Goal: Information Seeking & Learning: Stay updated

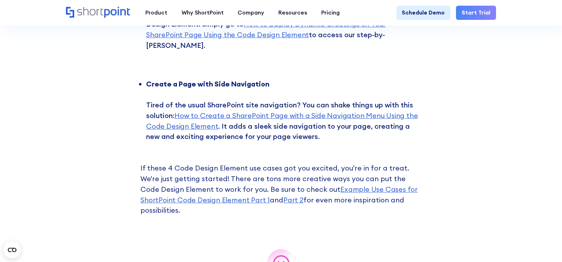
scroll to position [2057, 0]
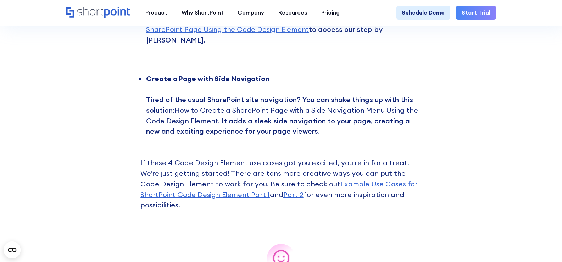
click at [200, 122] on link "How to Create a SharePoint Page with a Side Navigation Menu Using the Code Desi…" at bounding box center [282, 116] width 272 height 20
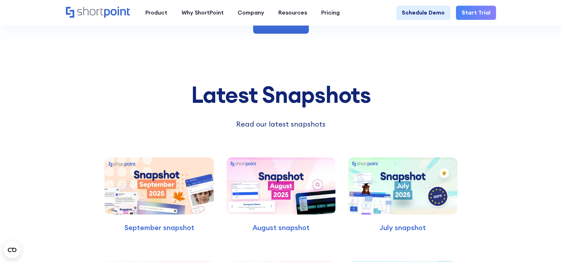
scroll to position [3050, 0]
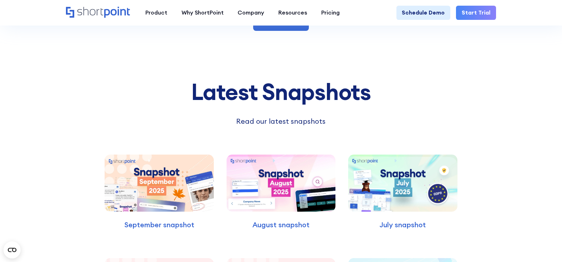
click at [273, 155] on img at bounding box center [281, 183] width 109 height 57
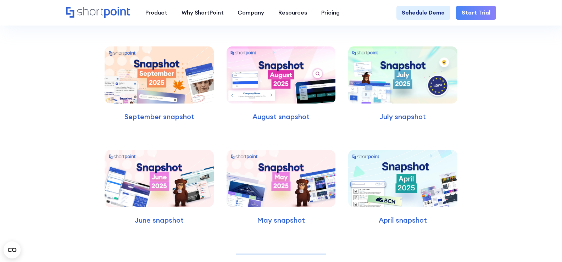
scroll to position [3156, 0]
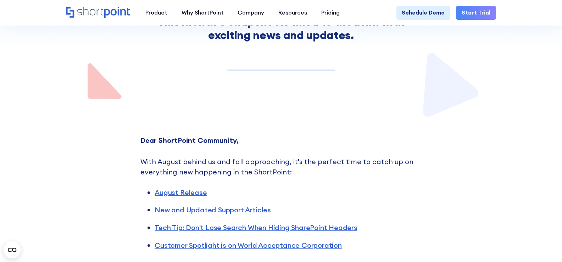
scroll to position [213, 0]
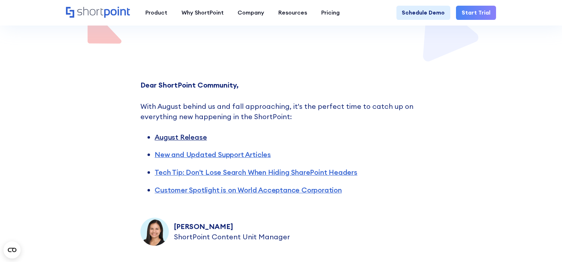
click at [169, 141] on link "August Release" at bounding box center [181, 137] width 52 height 9
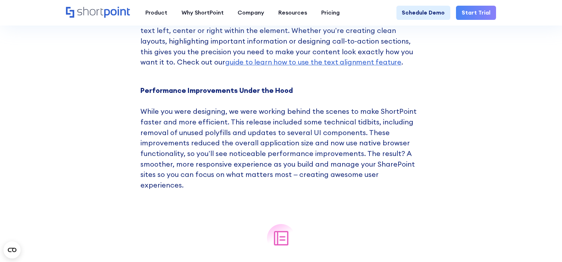
scroll to position [826, 0]
